Goal: Check status: Check status

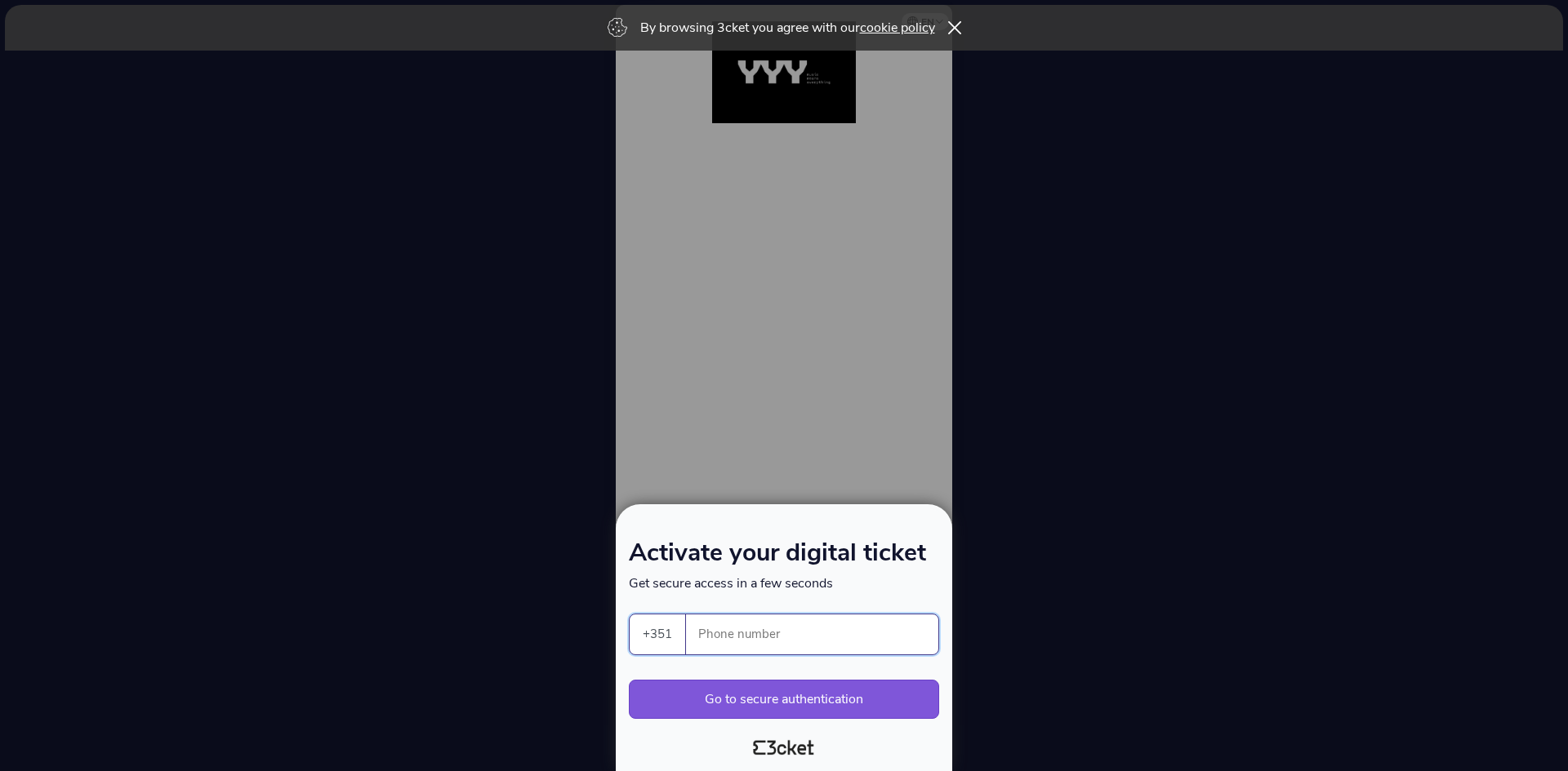
click at [736, 634] on input "Phone number" at bounding box center [819, 635] width 240 height 40
type input "937432704"
click at [751, 702] on button "Go to secure authentication" at bounding box center [783, 699] width 310 height 39
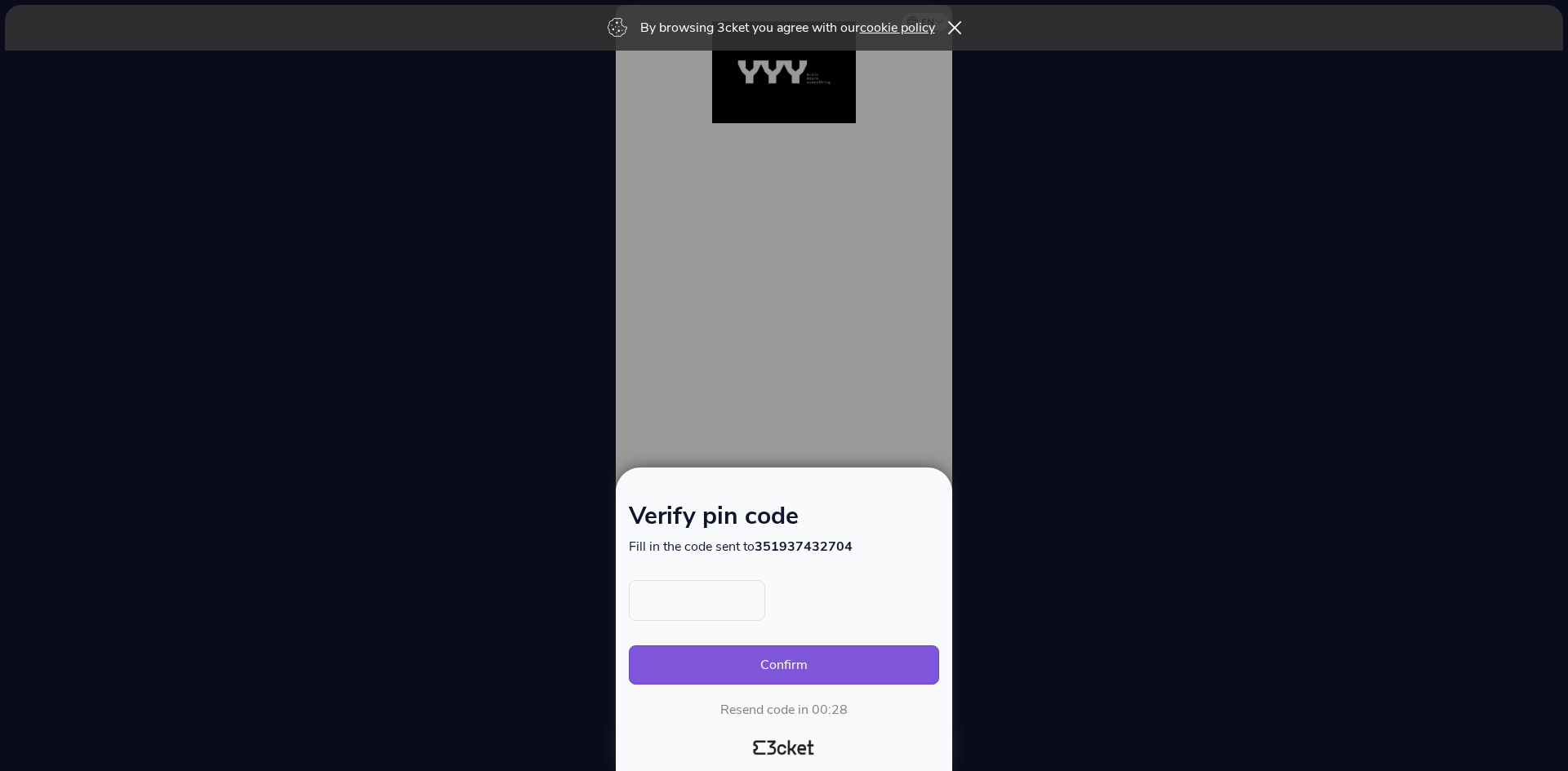
click at [711, 612] on input "text" at bounding box center [696, 601] width 136 height 41
type input "2974"
click at [836, 659] on button "Confirm" at bounding box center [783, 665] width 310 height 39
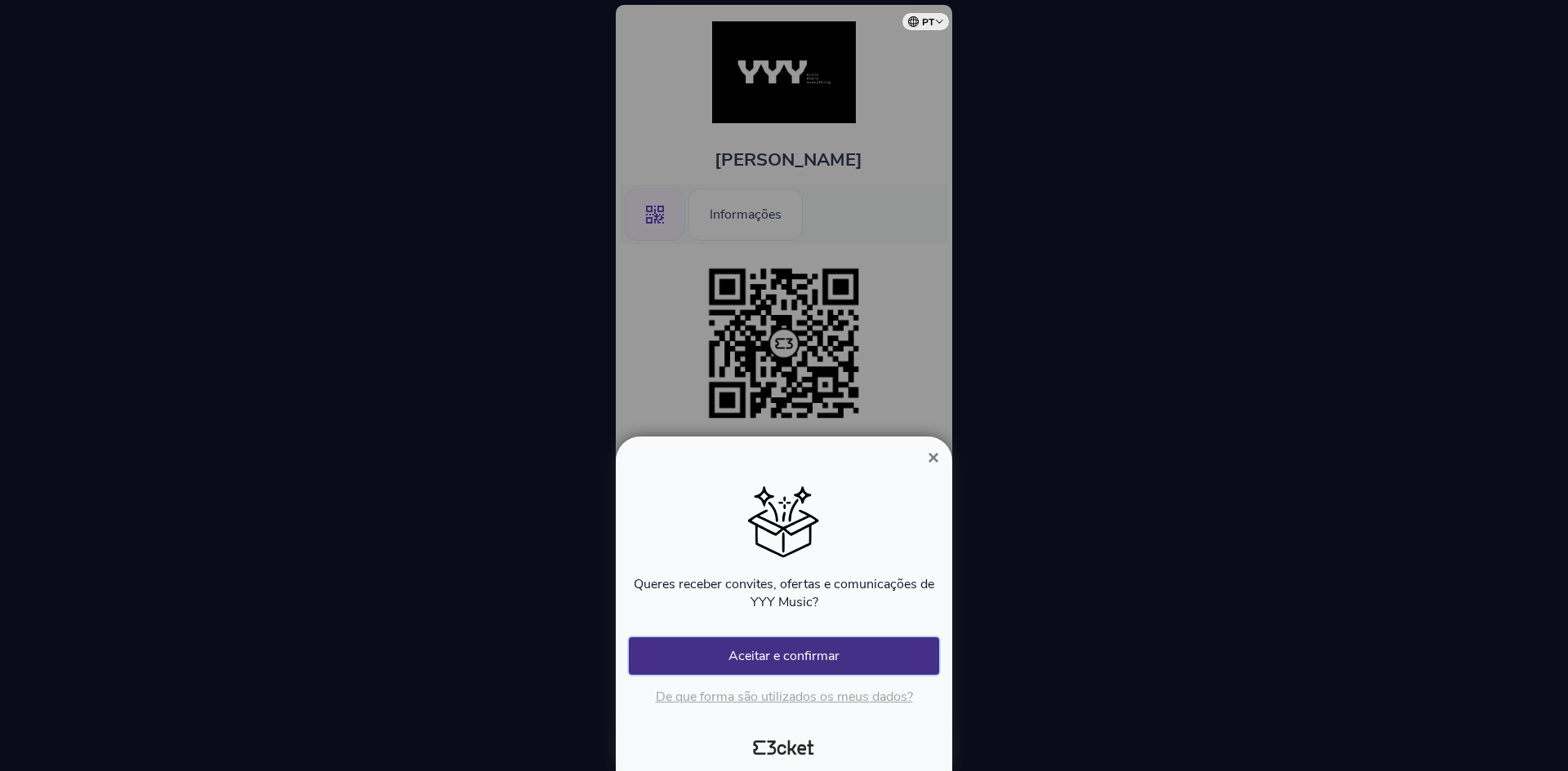
click at [817, 650] on button "Aceitar e confirmar" at bounding box center [783, 656] width 310 height 37
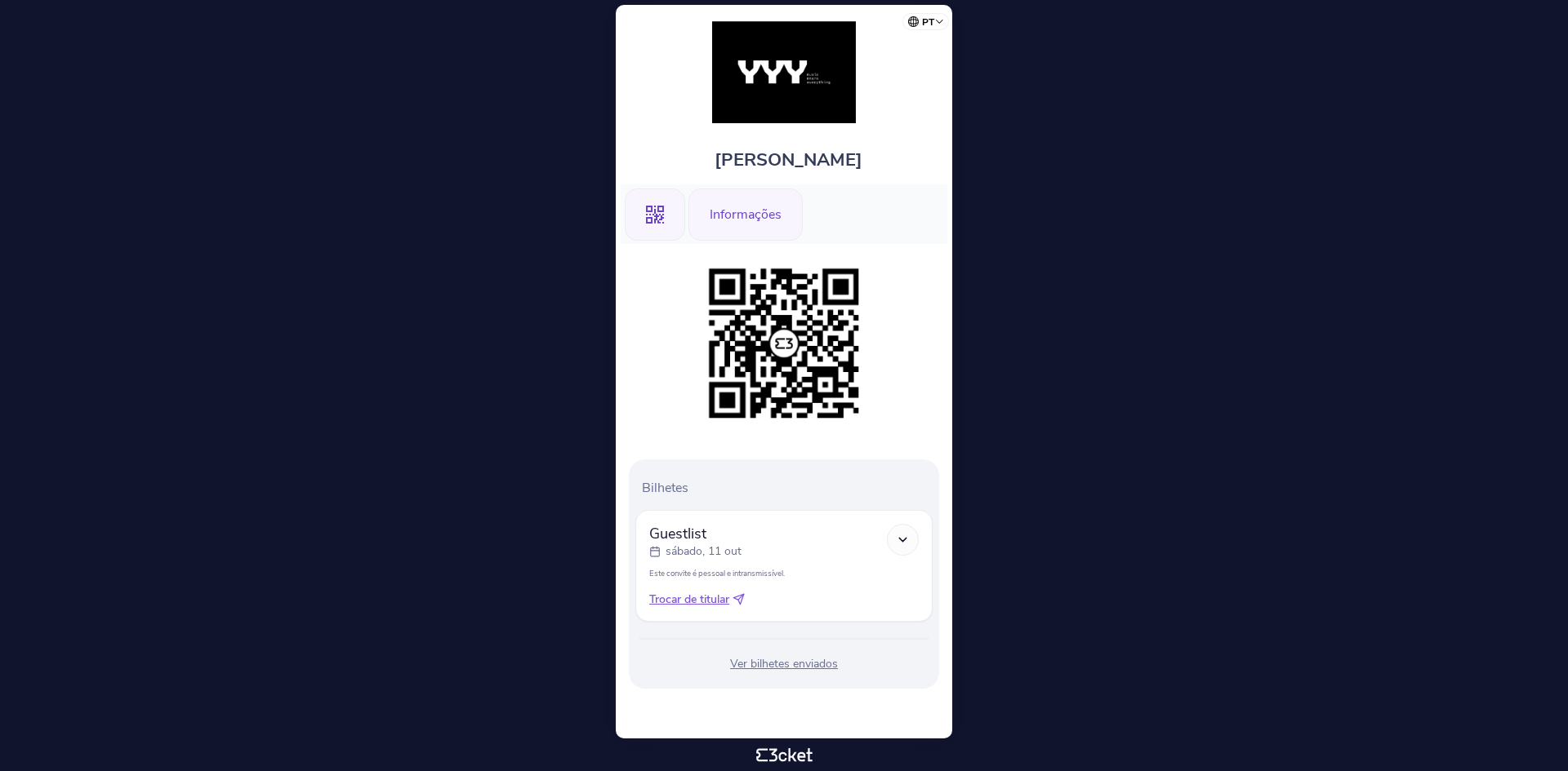
click at [739, 220] on div "Informações" at bounding box center [745, 214] width 114 height 52
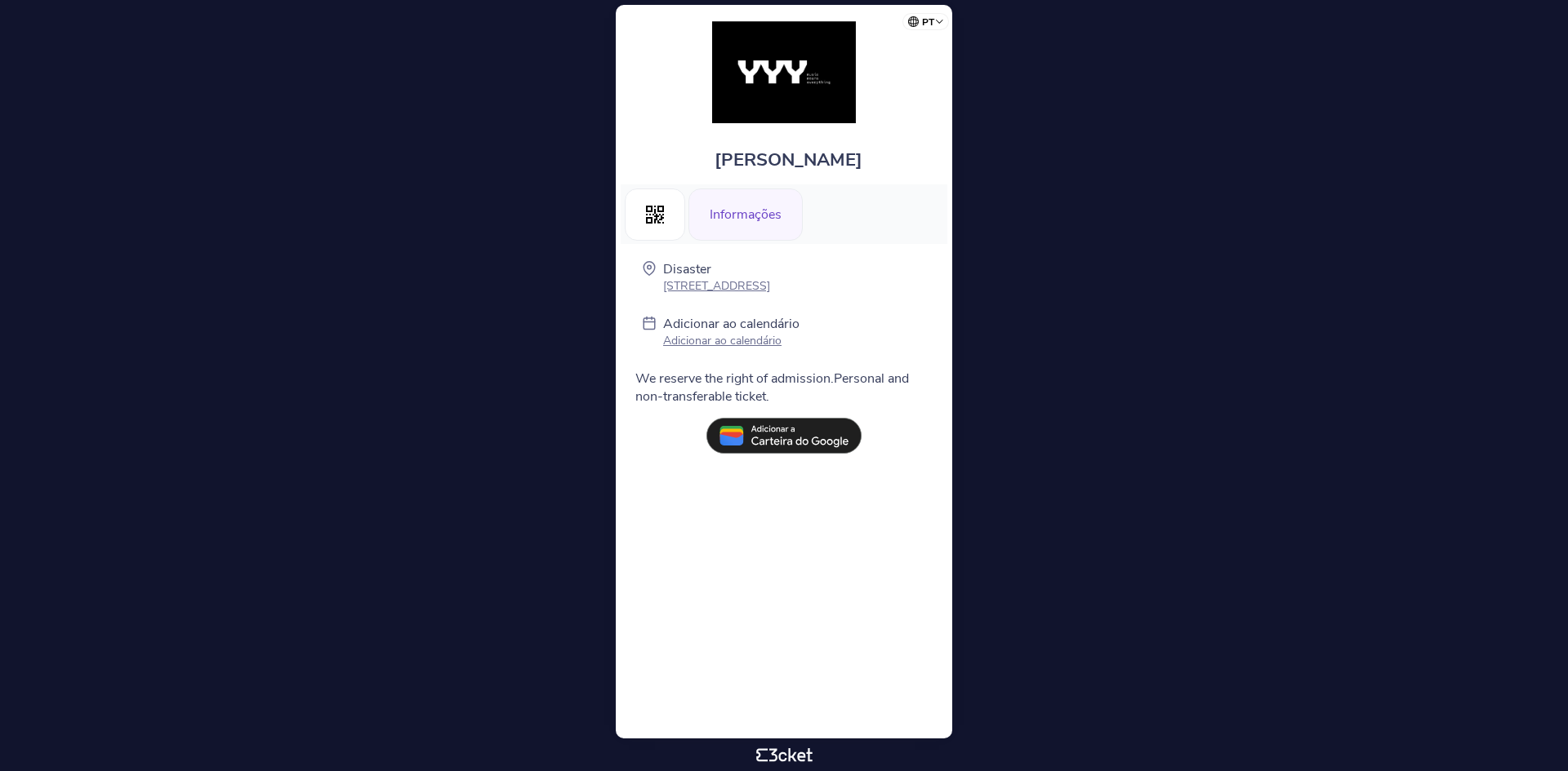
click at [739, 220] on div "Informações" at bounding box center [745, 214] width 114 height 52
click at [662, 217] on icon at bounding box center [655, 215] width 18 height 18
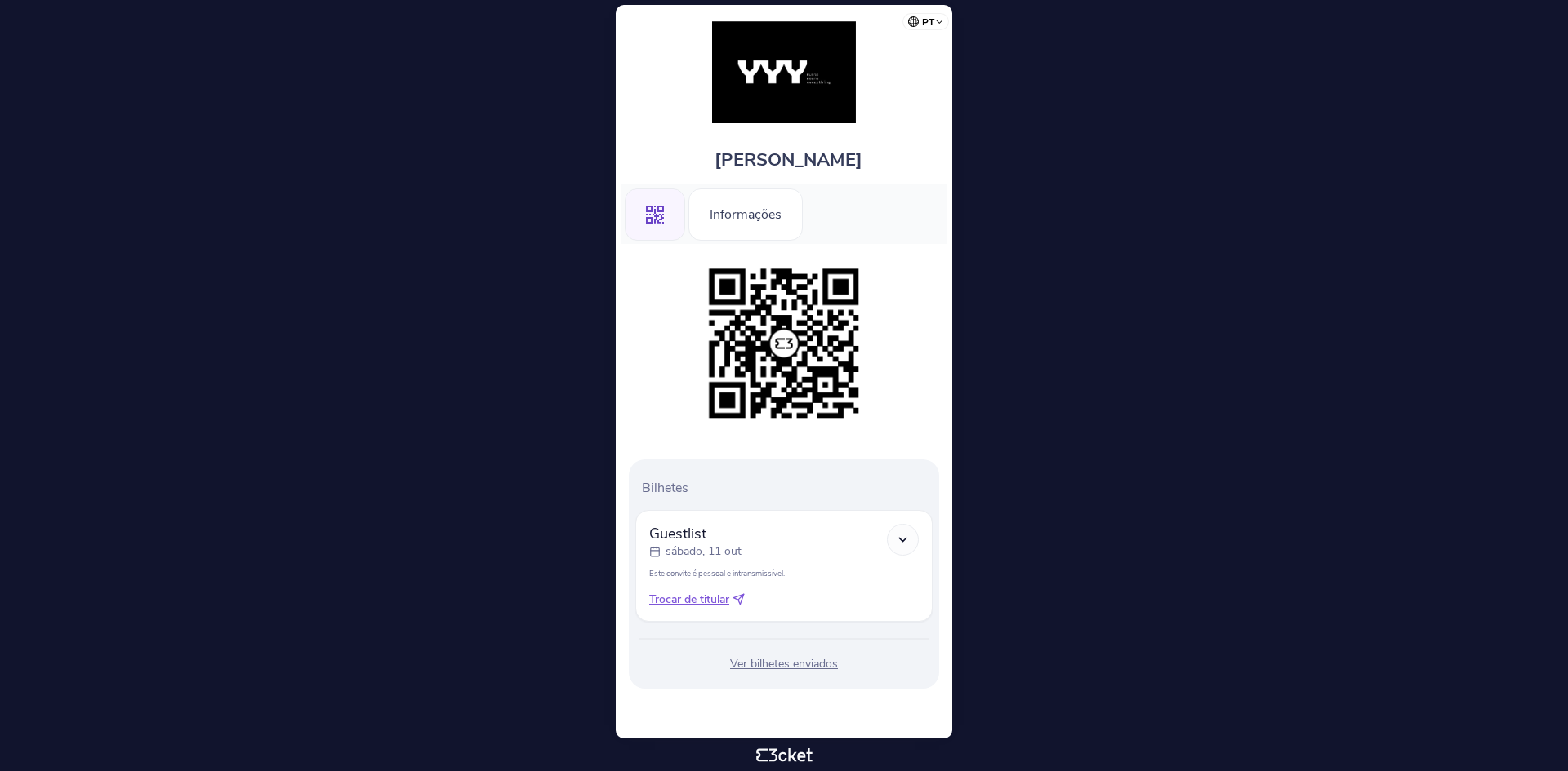
click at [903, 541] on polyline at bounding box center [903, 540] width 7 height 4
click at [785, 660] on div "Ver bilhetes enviados" at bounding box center [783, 665] width 297 height 16
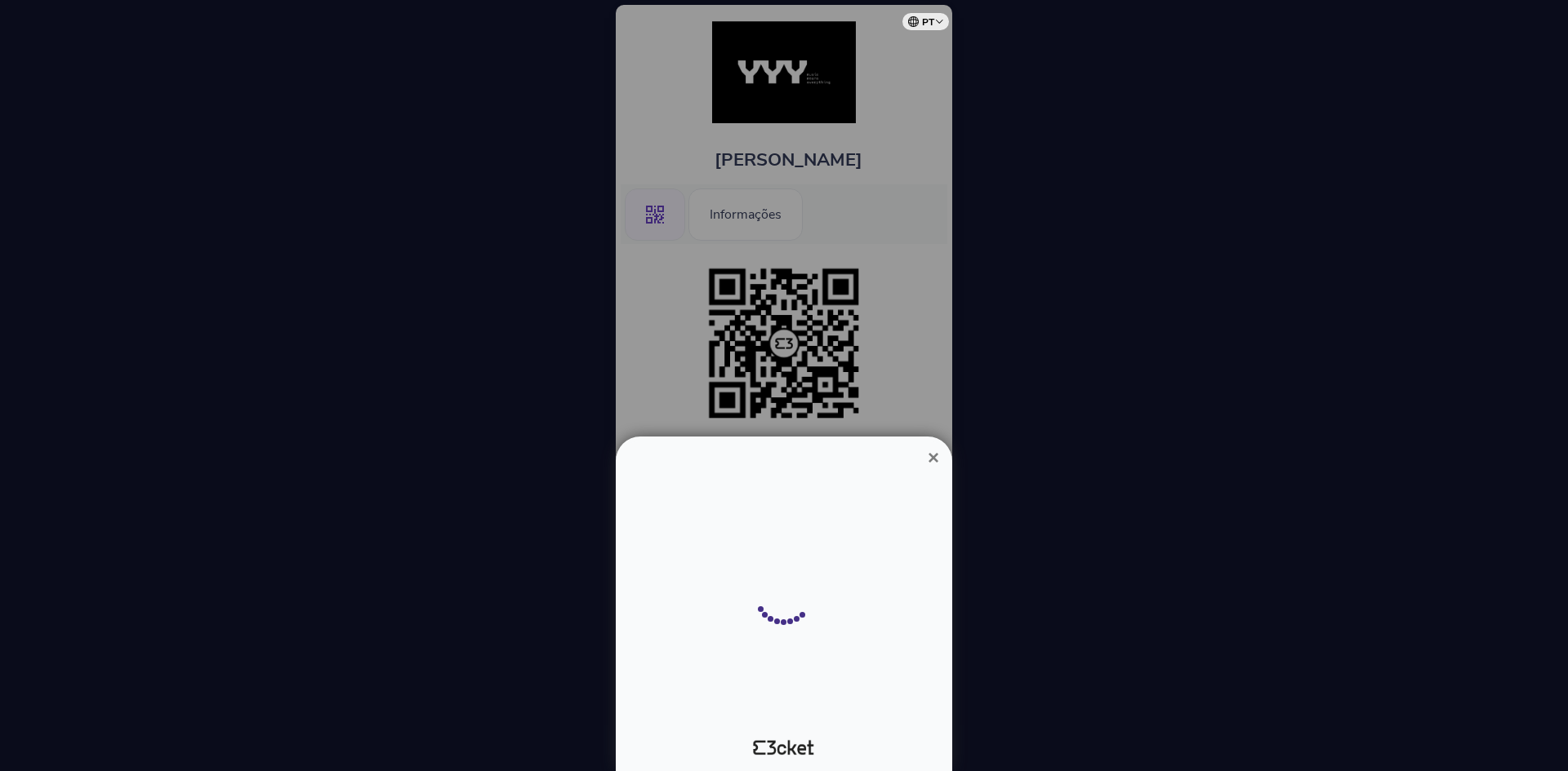
click at [785, 660] on div at bounding box center [784, 385] width 1568 height 771
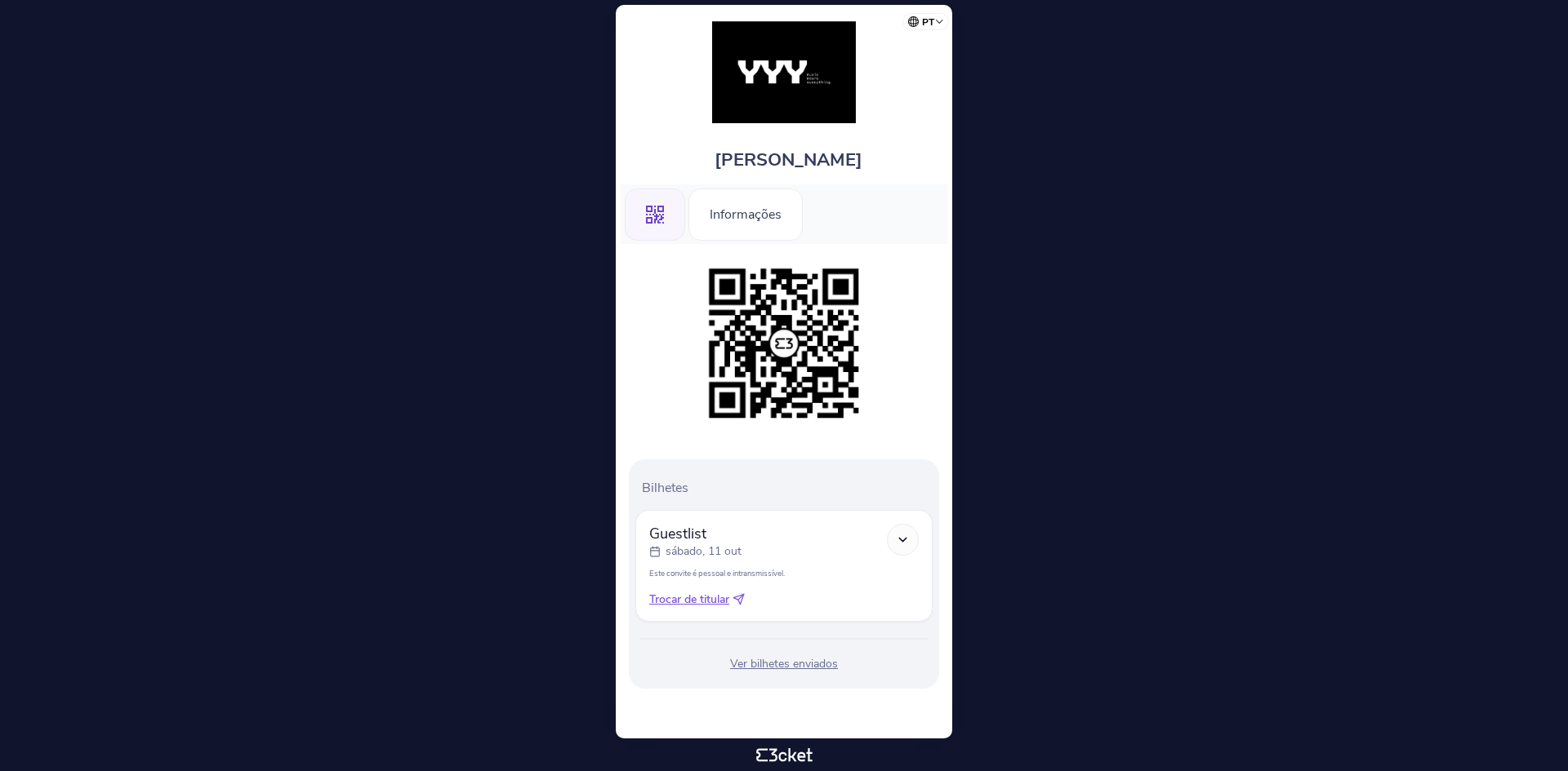
click at [785, 660] on div "Ver bilhetes enviados" at bounding box center [783, 665] width 297 height 16
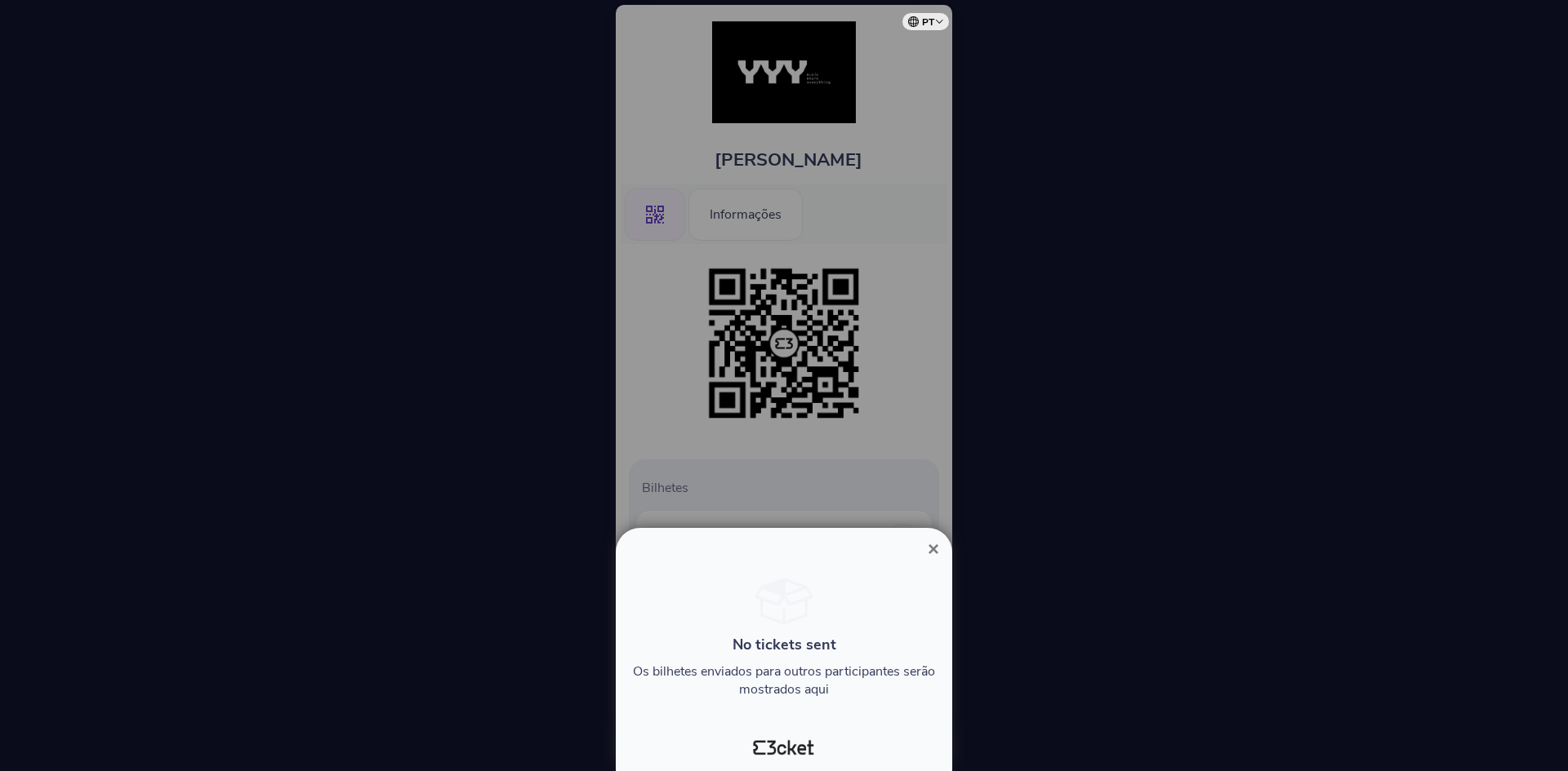
click at [903, 411] on div at bounding box center [784, 385] width 1568 height 771
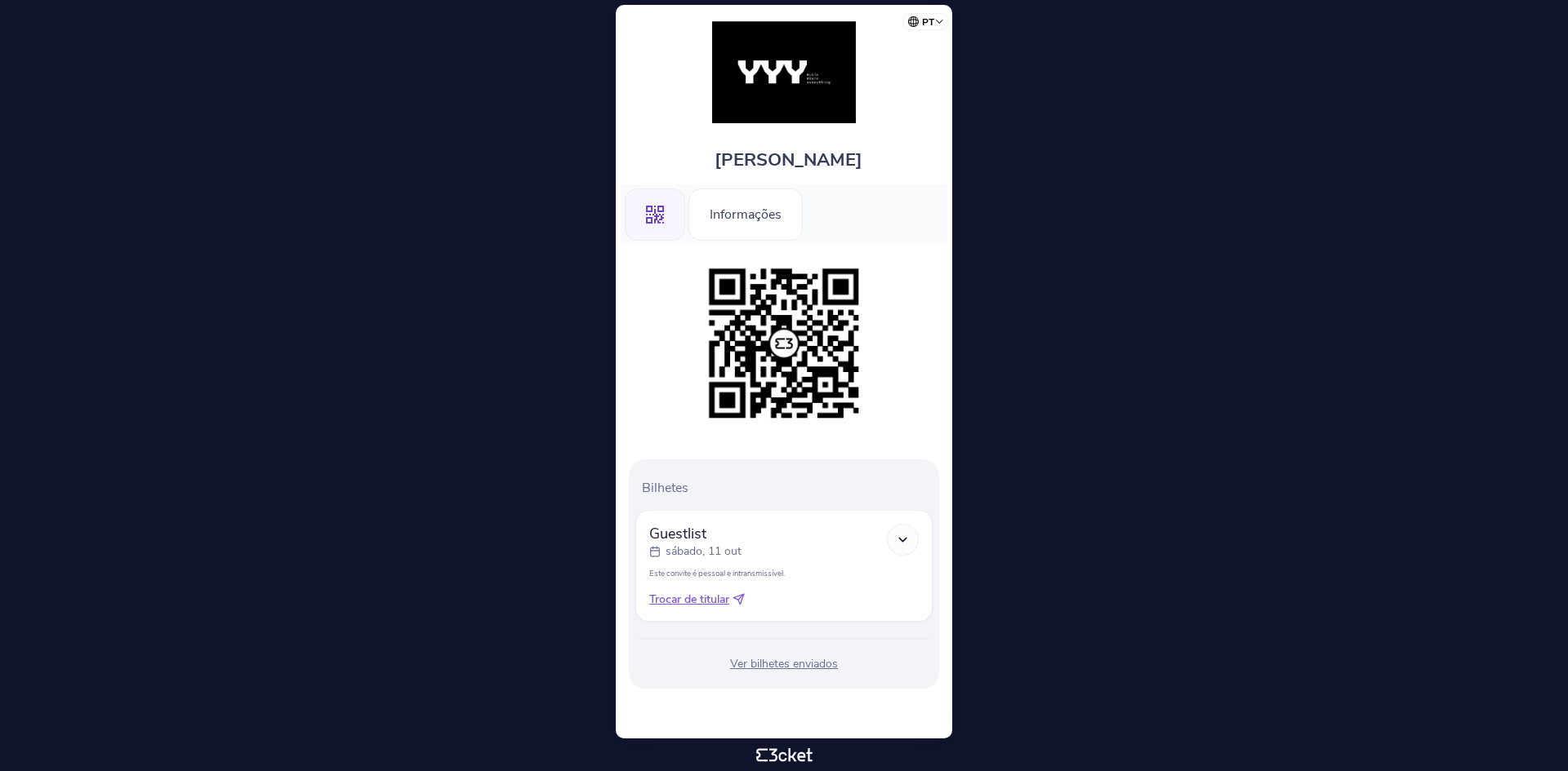
click at [741, 323] on img at bounding box center [784, 344] width 166 height 166
drag, startPoint x: 627, startPoint y: 16, endPoint x: 829, endPoint y: 15, distance: 202.0
click at [829, 15] on div "[PERSON_NAME] .st0{fill-rule:evenodd;clip-rule:evenodd;} Informações Bilhetes G…" at bounding box center [784, 371] width 337 height 734
click at [1135, 155] on body "pt Português ([GEOGRAPHIC_DATA]) English Español Catalan [DEMOGRAPHIC_DATA] [PE…" at bounding box center [783, 385] width 1554 height 758
click at [1217, 460] on body "pt Português ([GEOGRAPHIC_DATA]) English Español Catalan [DEMOGRAPHIC_DATA] [PE…" at bounding box center [783, 385] width 1554 height 758
